Goal: Information Seeking & Learning: Check status

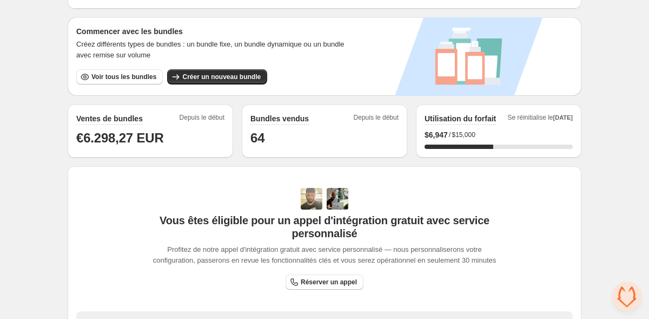
scroll to position [195, 0]
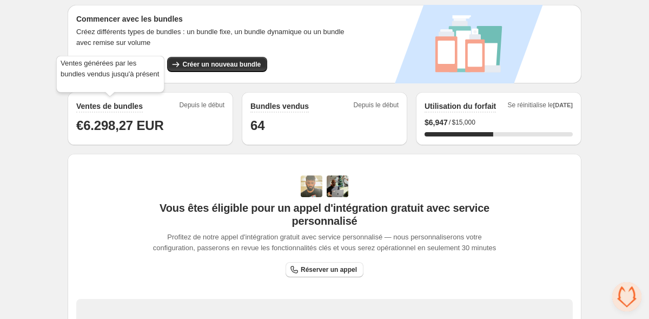
click at [123, 108] on h2 "Ventes de bundles" at bounding box center [109, 106] width 67 height 11
click at [173, 105] on div "Ventes de bundles Depuis le début" at bounding box center [150, 107] width 148 height 12
click at [161, 130] on h1 "€6.298,27 EUR" at bounding box center [150, 125] width 148 height 17
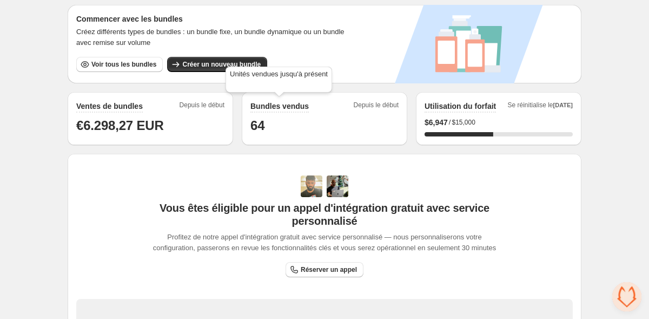
click at [292, 105] on h2 "Bundles vendus" at bounding box center [279, 106] width 58 height 11
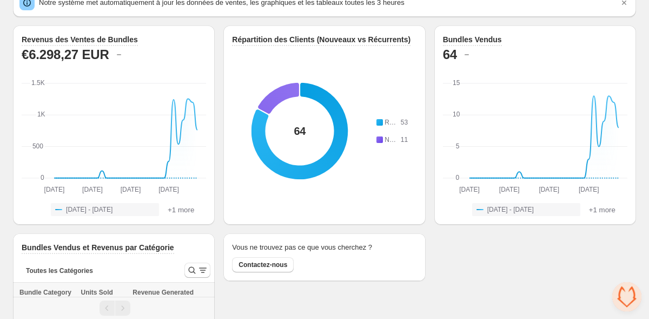
scroll to position [75, 0]
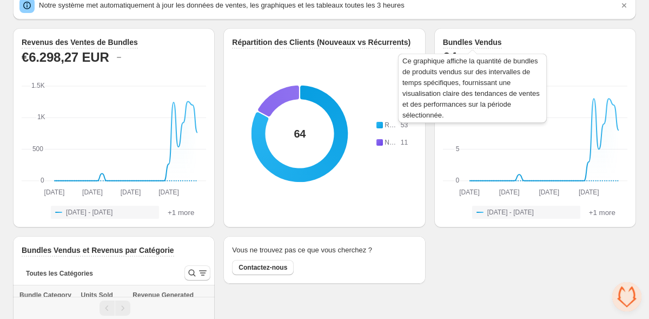
click at [471, 39] on h3 "Bundles Vendus" at bounding box center [472, 42] width 59 height 11
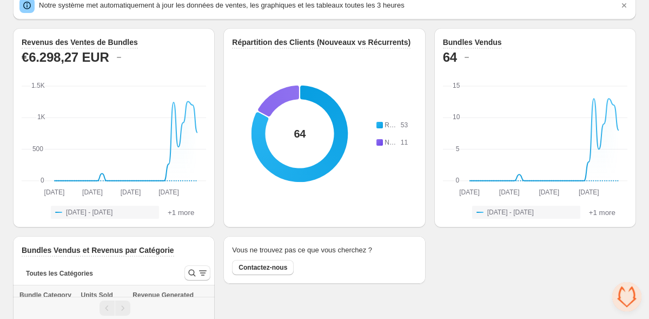
scroll to position [109, 0]
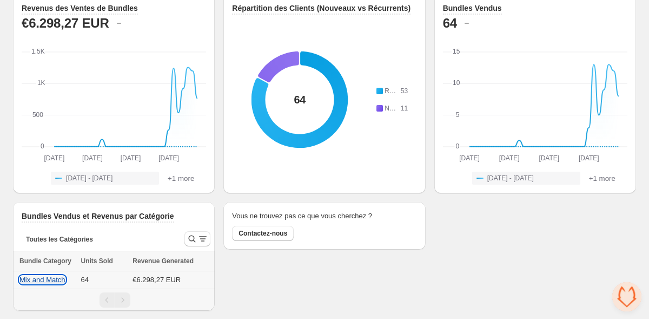
click at [52, 277] on button "Mix and Match" at bounding box center [42, 279] width 46 height 8
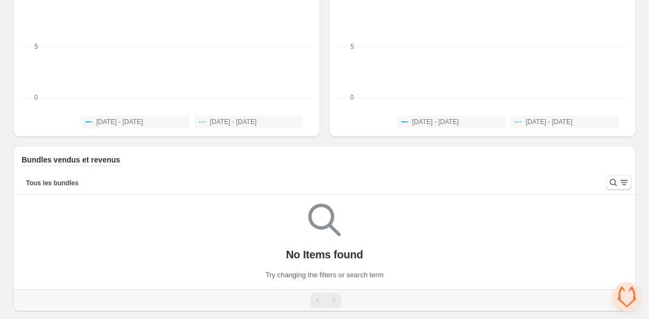
scroll to position [76, 0]
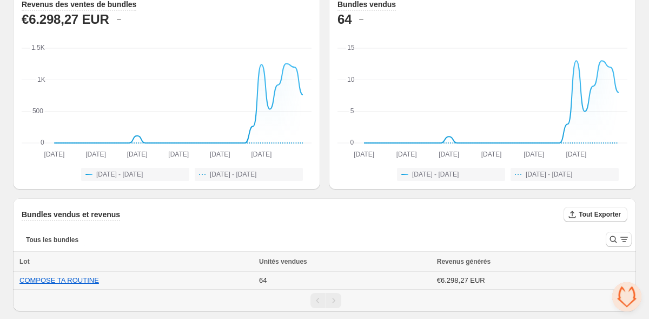
click at [269, 279] on td "64" at bounding box center [345, 281] width 178 height 18
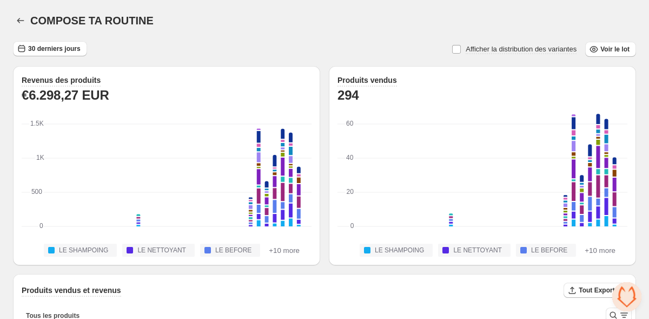
scroll to position [1, 0]
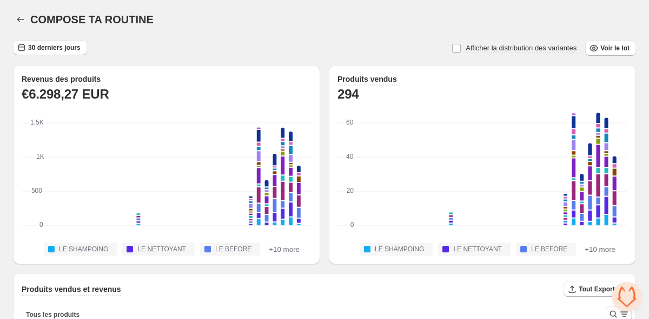
drag, startPoint x: 608, startPoint y: 52, endPoint x: 462, endPoint y: 55, distance: 146.1
click at [463, 56] on div "30 derniers jours Afficher la distribution des variantes Voir le lot Revenus de…" at bounding box center [324, 262] width 623 height 444
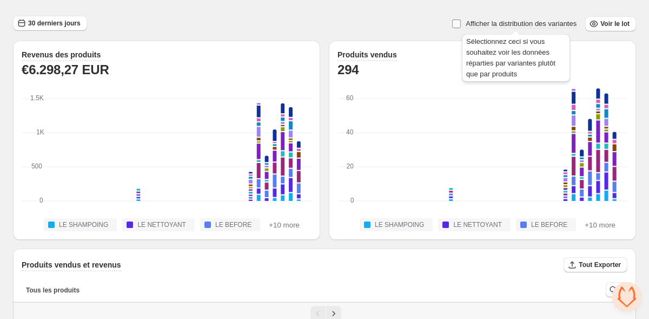
click at [511, 23] on span "Afficher la distribution des variantes" at bounding box center [521, 23] width 111 height 8
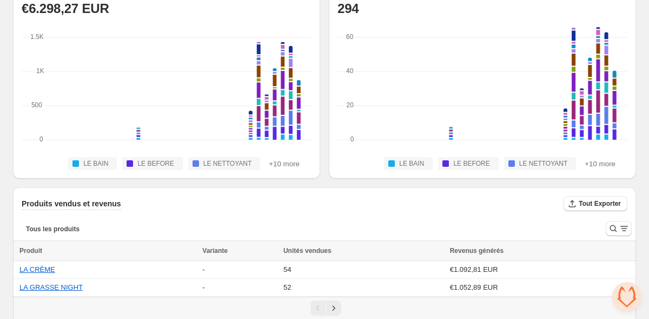
scroll to position [0, 0]
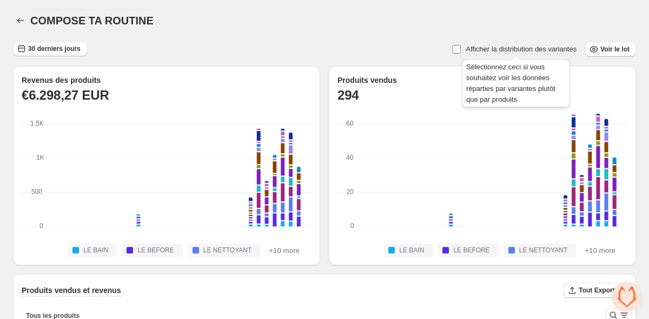
click at [500, 47] on span "Afficher la distribution des variantes" at bounding box center [521, 49] width 111 height 8
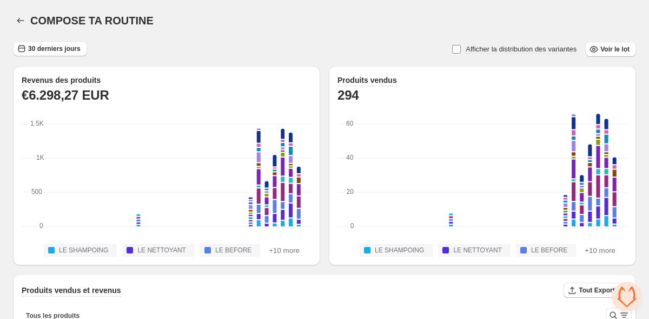
click at [500, 47] on span "Afficher la distribution des variantes" at bounding box center [521, 49] width 111 height 8
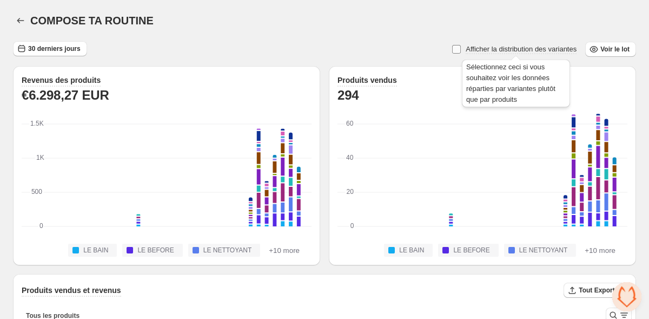
click at [498, 49] on span "Afficher la distribution des variantes" at bounding box center [521, 49] width 111 height 8
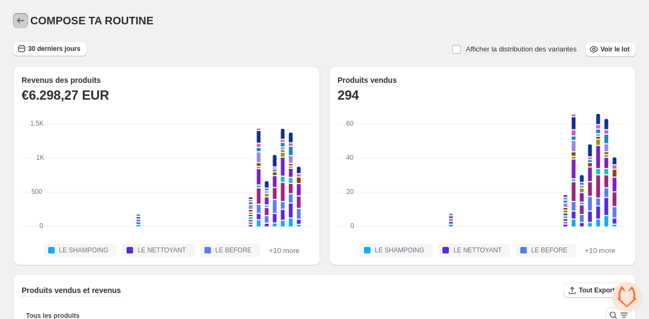
click at [19, 18] on icon "button" at bounding box center [20, 20] width 11 height 11
click at [17, 19] on icon "button" at bounding box center [20, 20] width 11 height 11
click at [20, 19] on icon "button" at bounding box center [20, 20] width 11 height 11
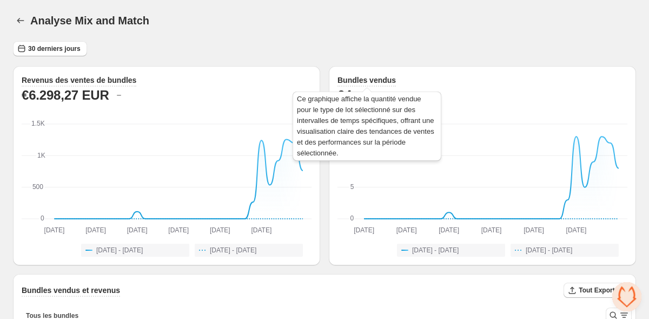
click at [366, 80] on h3 "Bundles vendus" at bounding box center [366, 80] width 58 height 11
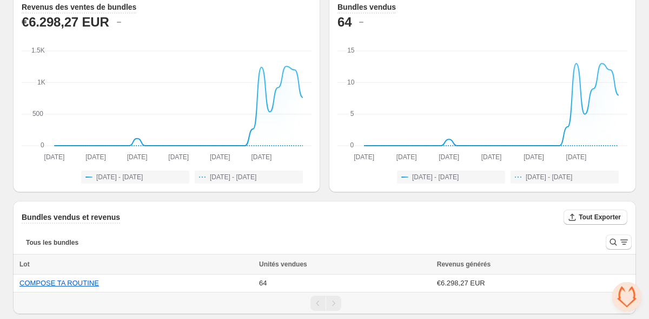
scroll to position [76, 0]
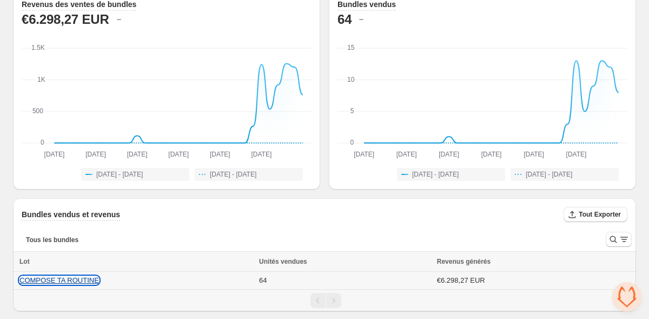
click at [53, 281] on button "COMPOSE TA ROUTINE" at bounding box center [59, 280] width 80 height 8
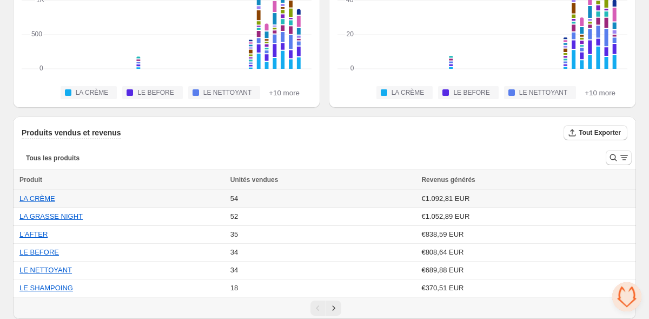
scroll to position [165, 0]
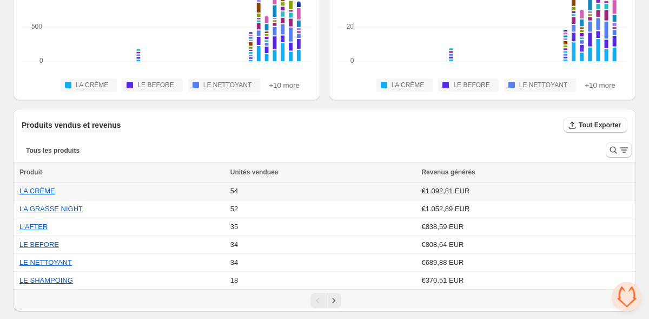
click at [266, 193] on td "54" at bounding box center [322, 191] width 191 height 18
